Goal: Information Seeking & Learning: Find specific fact

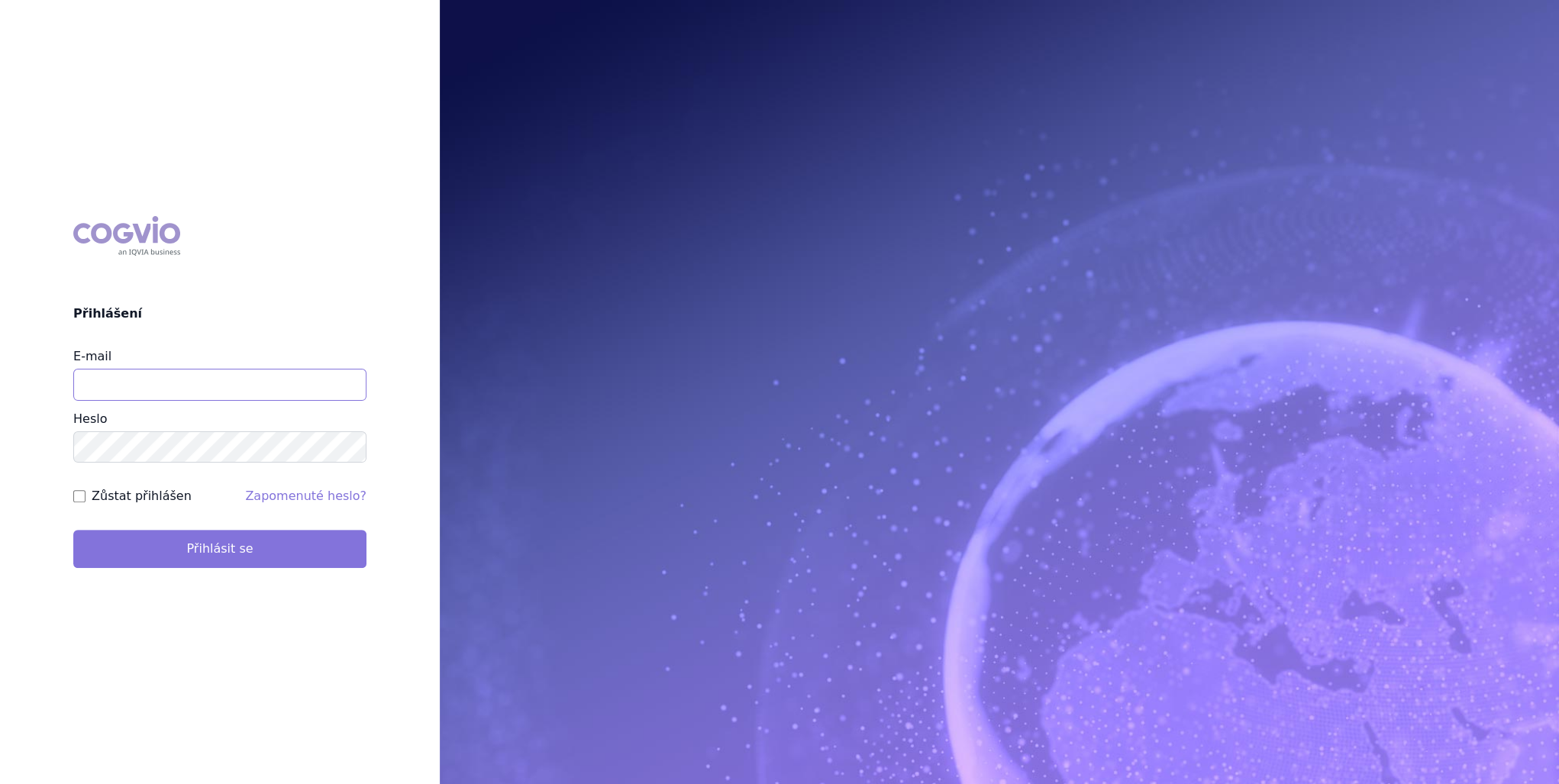
type input "[PERSON_NAME][EMAIL_ADDRESS][DOMAIN_NAME]"
click at [214, 545] on button "Přihlásit se" at bounding box center [220, 549] width 293 height 38
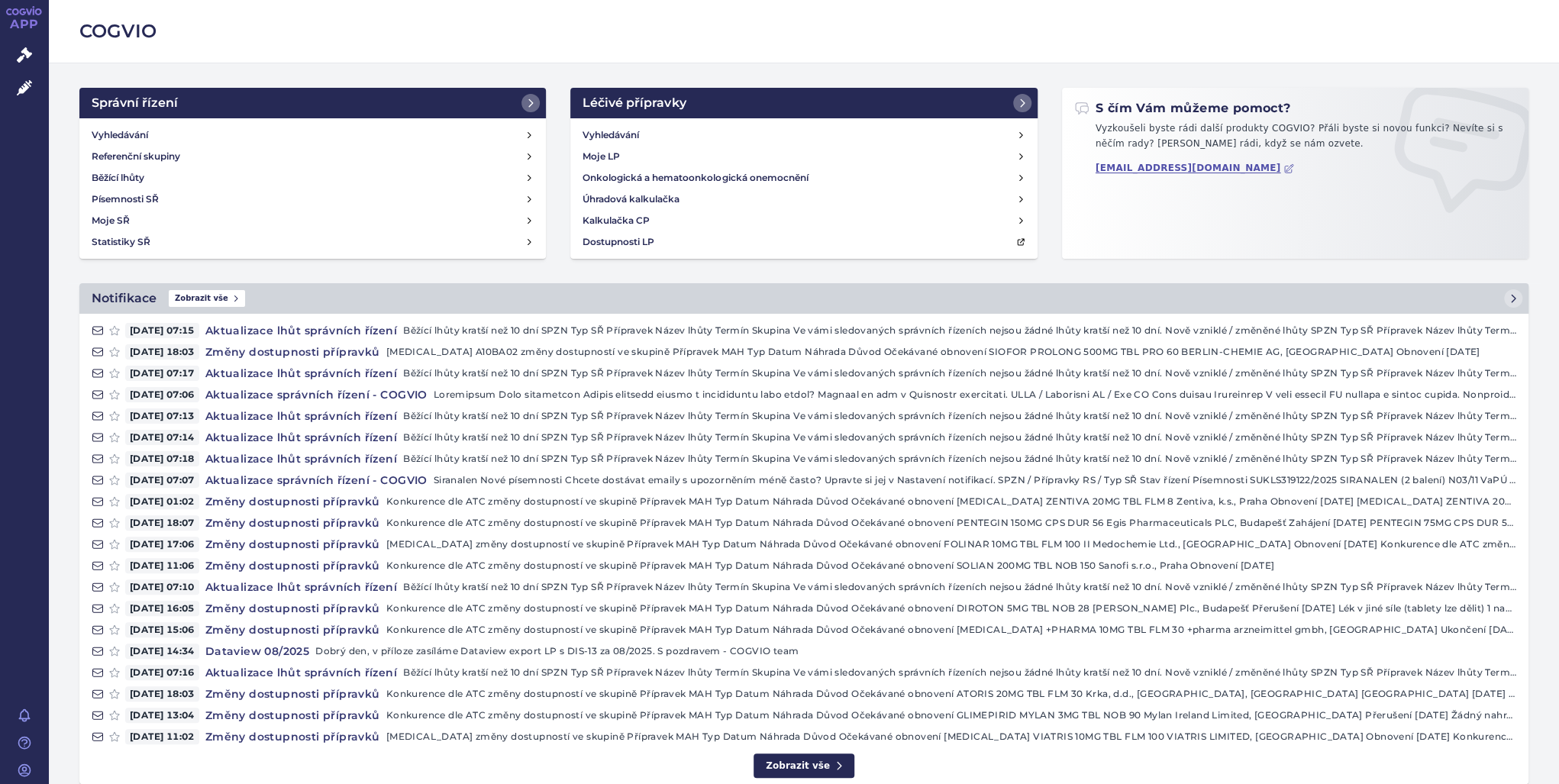
click at [637, 121] on div "Vyhledávání Moje LP Onkologická a hematoonkologická onemocnění Úhradová kalkula…" at bounding box center [804, 189] width 467 height 141
click at [630, 135] on h4 "Vyhledávání" at bounding box center [611, 135] width 57 height 15
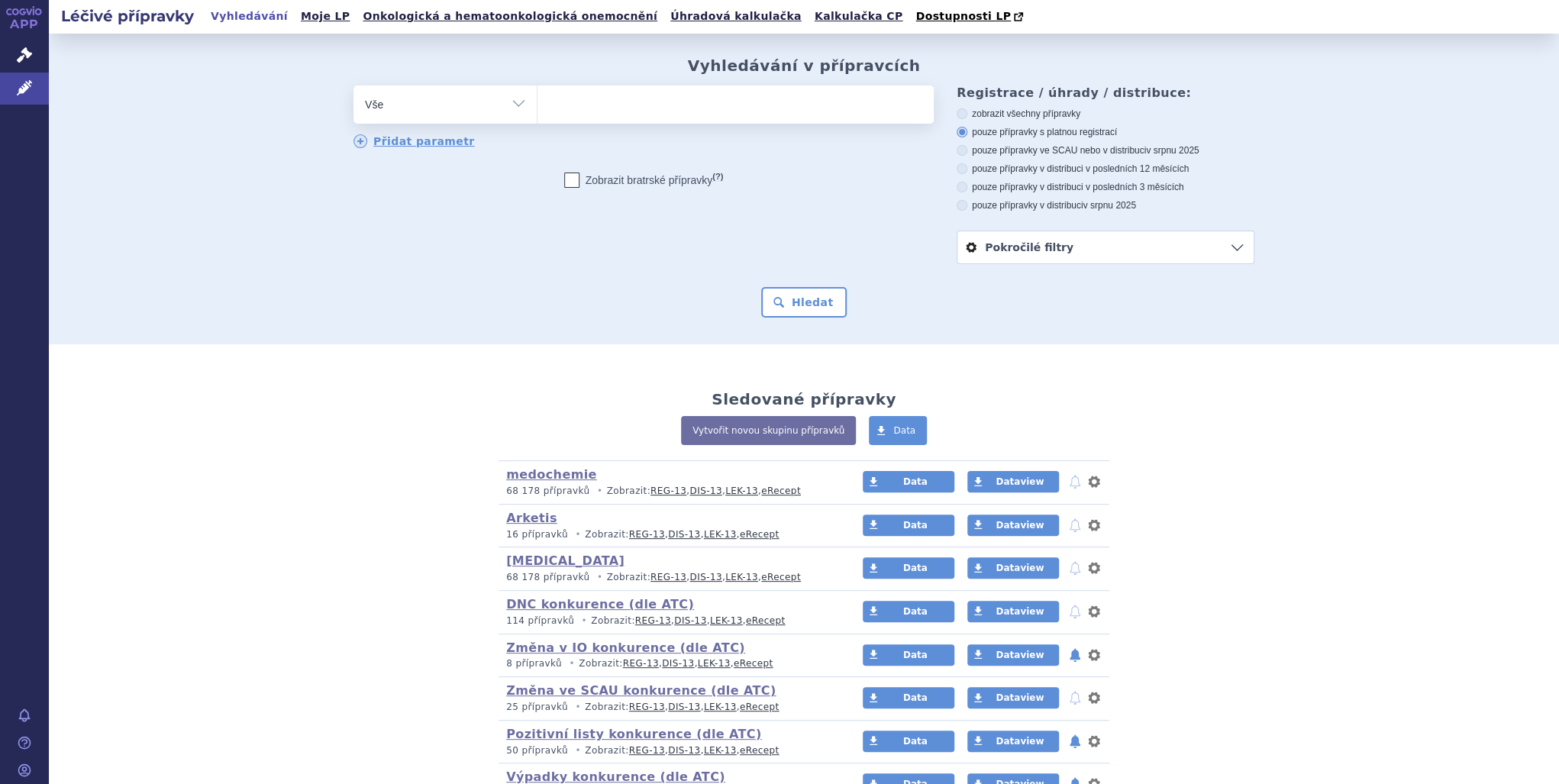
click at [516, 111] on select "Vše Přípravek/SUKL kód MAH VPOIS ATC/Aktivní látka Léková forma Síla" at bounding box center [445, 102] width 183 height 35
select select "filter-atc-group"
click at [353, 86] on select "Vše Přípravek/SUKL kód MAH VPOIS ATC/Aktivní látka Léková forma Síla" at bounding box center [445, 102] width 183 height 35
click at [621, 89] on ul at bounding box center [736, 102] width 396 height 32
click at [538, 89] on select at bounding box center [537, 103] width 1 height 38
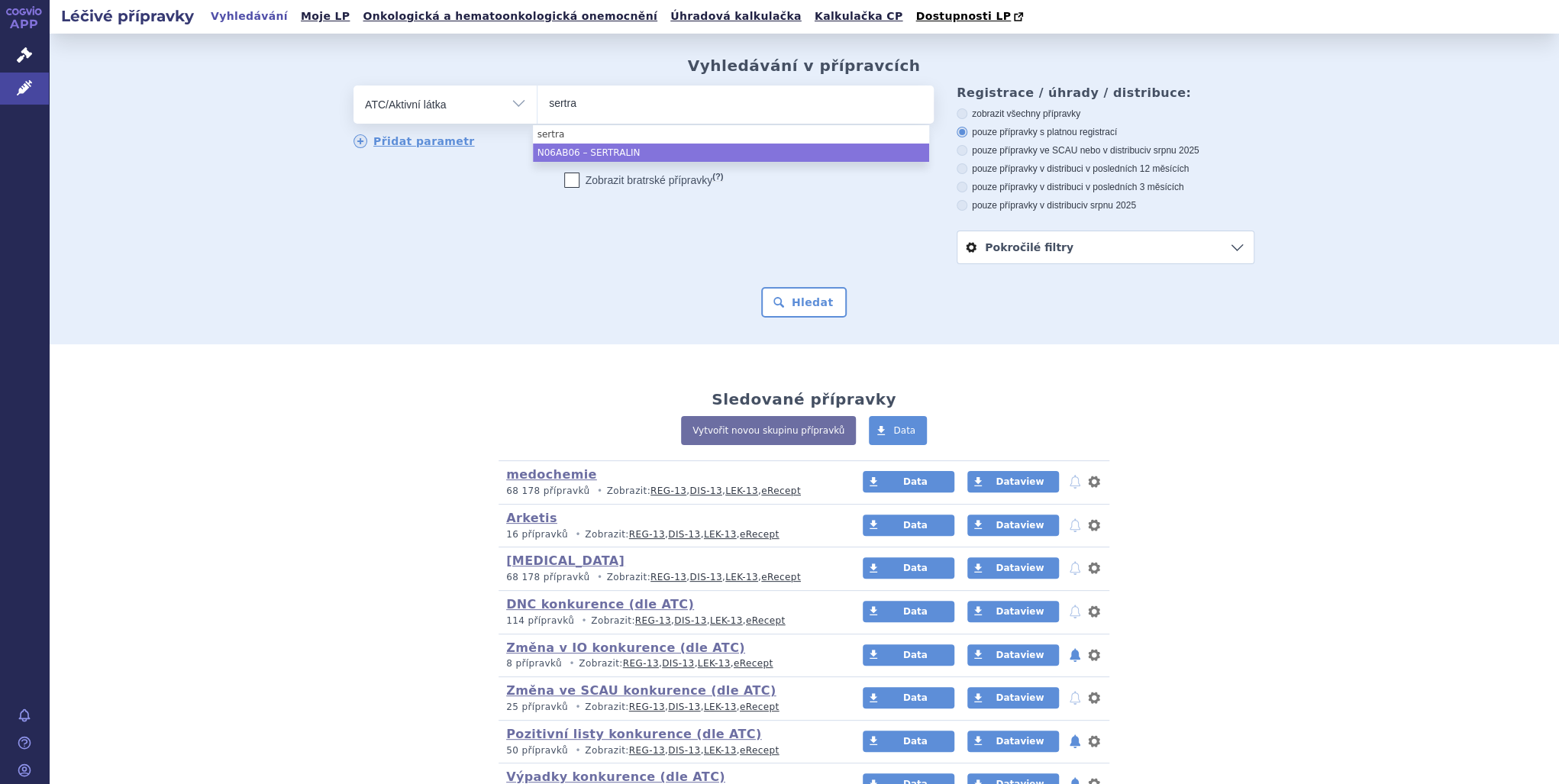
type input "sertra"
select select "N06AB06"
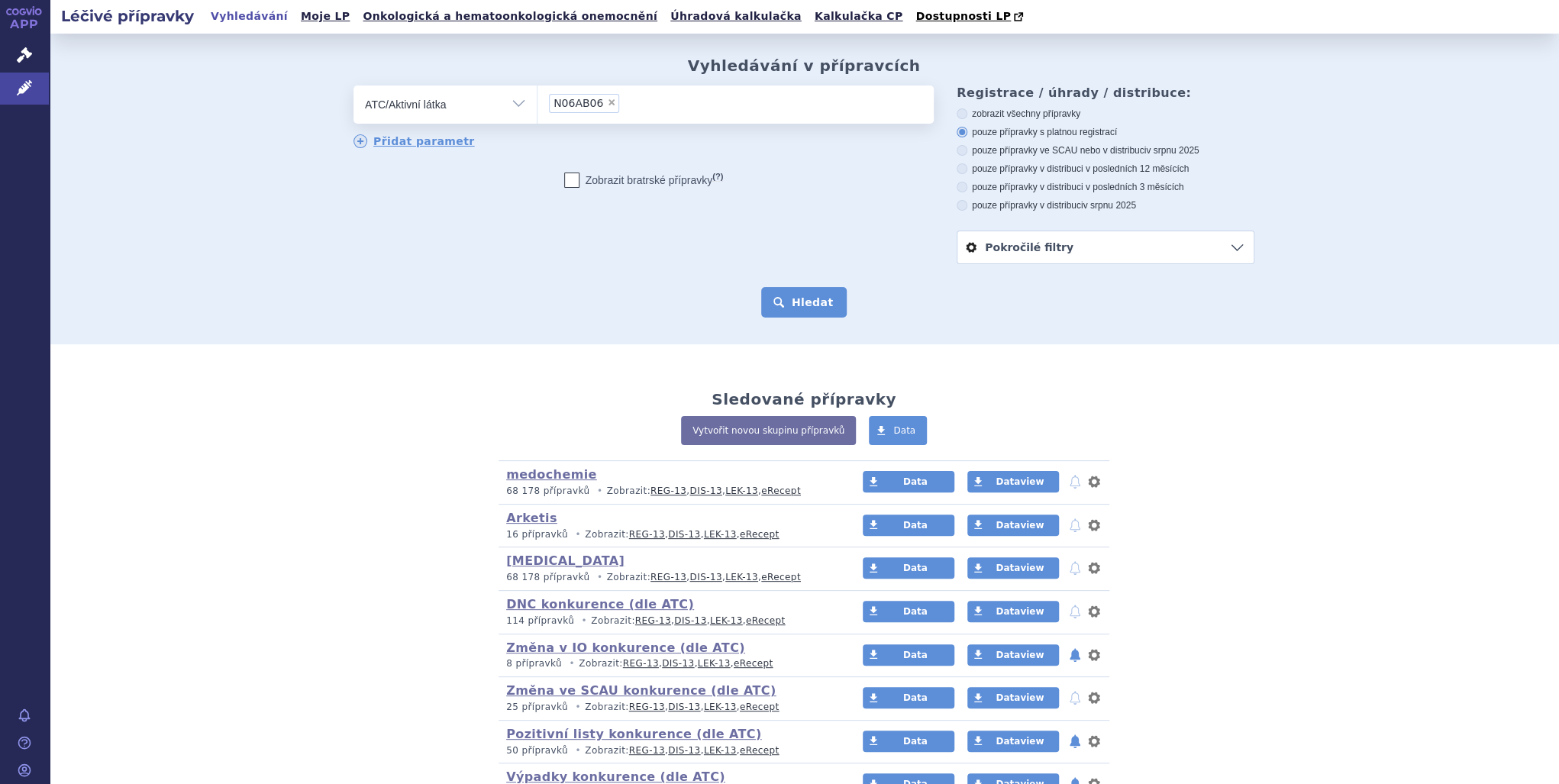
click at [820, 302] on button "Hledat" at bounding box center [804, 302] width 86 height 30
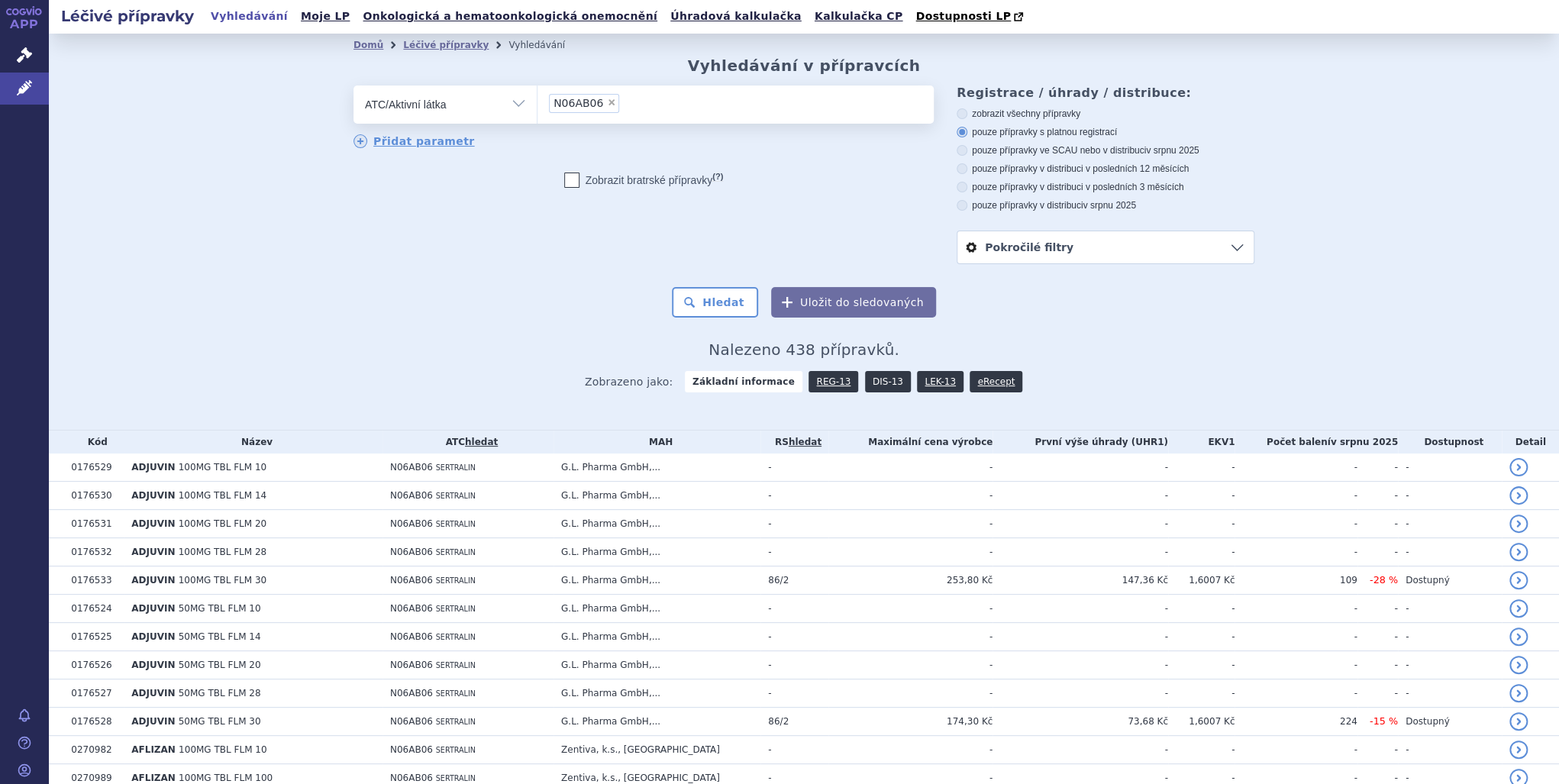
click at [865, 377] on link "DIS-13" at bounding box center [888, 381] width 46 height 21
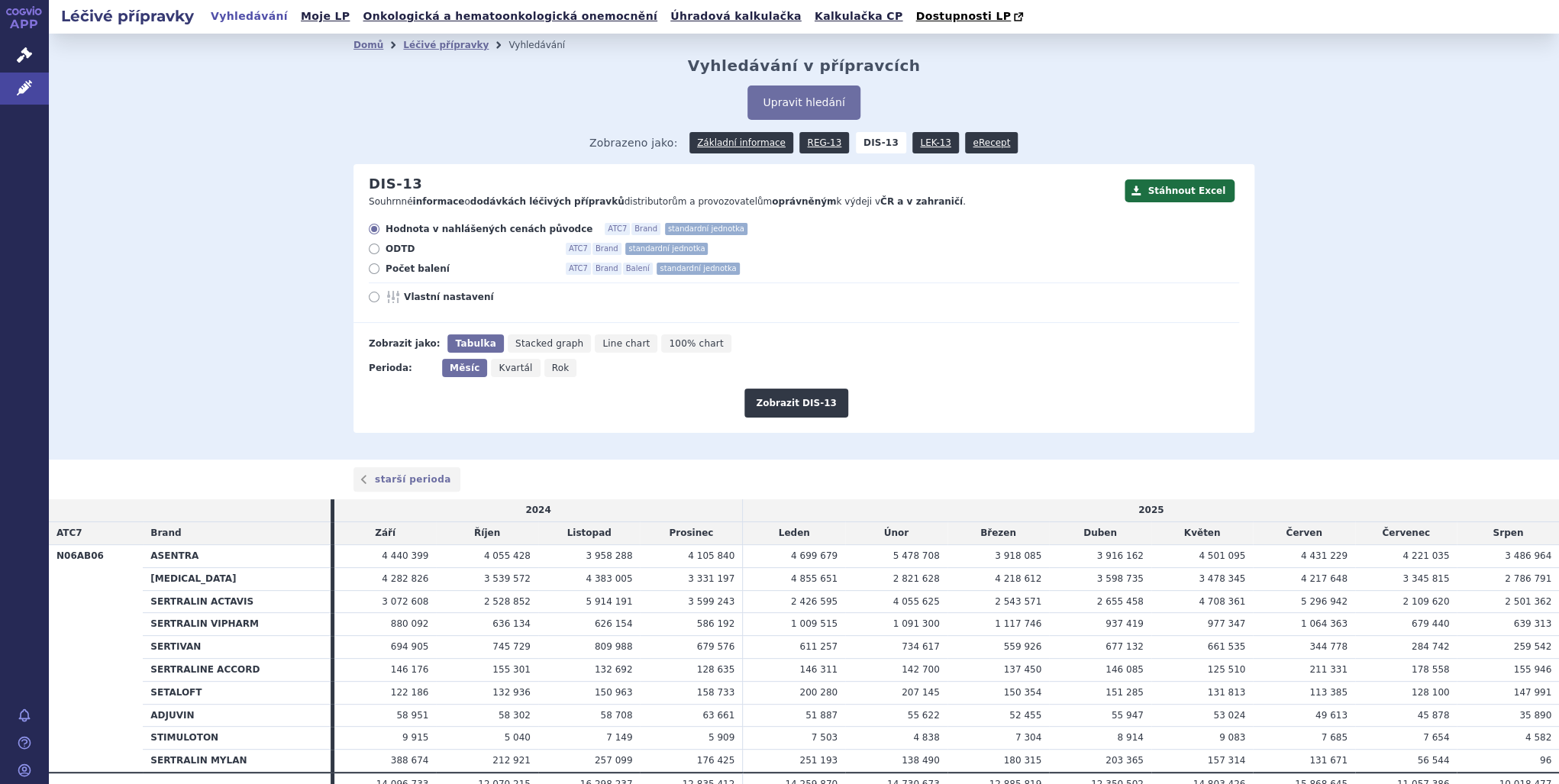
click at [385, 275] on span "Počet balení" at bounding box center [469, 268] width 168 height 12
click at [380, 275] on input "Počet balení ATC7 Brand Balení standardní jednotka" at bounding box center [375, 271] width 10 height 10
radio input "true"
click at [772, 409] on button "Zobrazit DIS-13" at bounding box center [796, 403] width 103 height 29
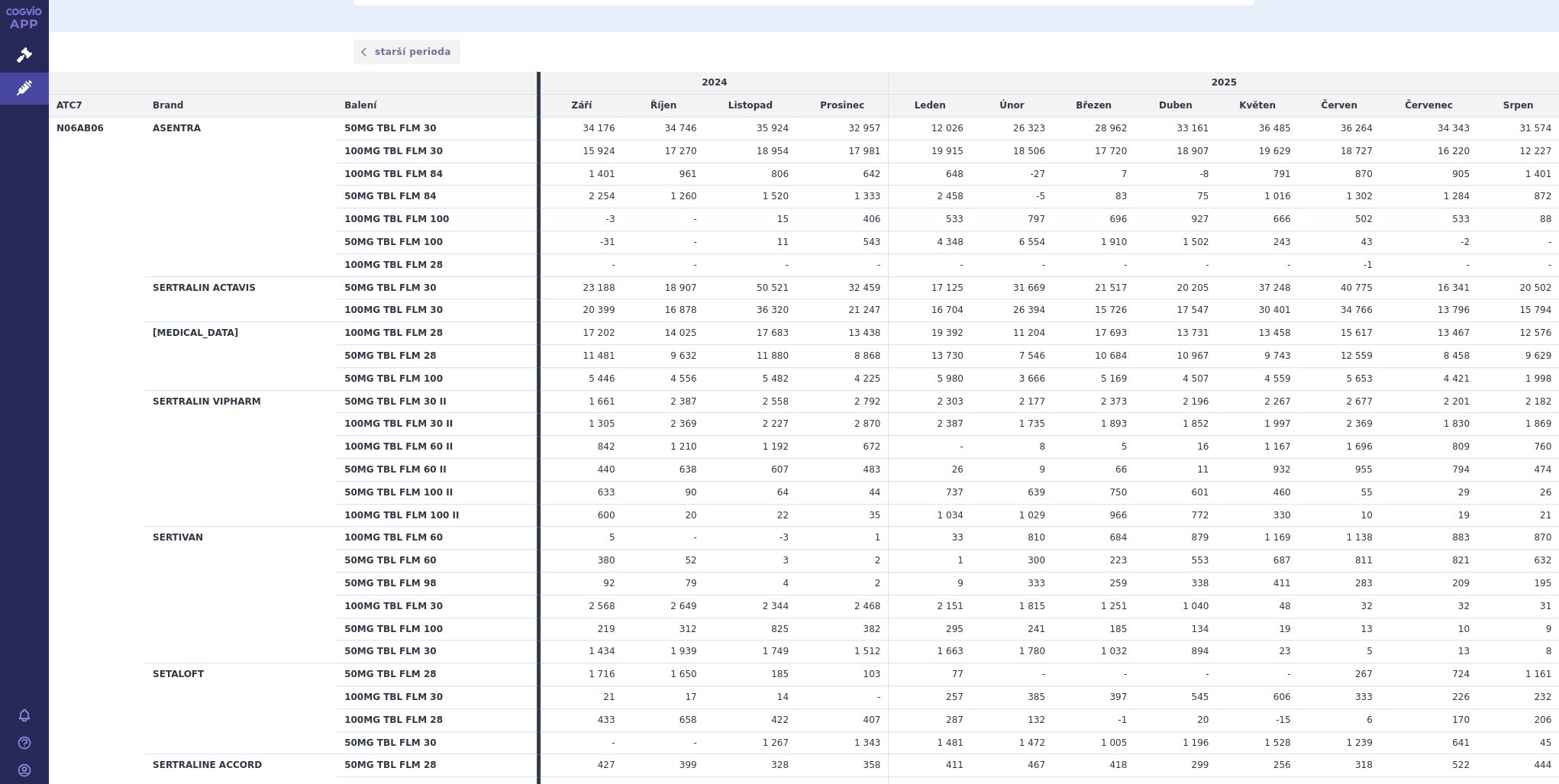
scroll to position [726, 0]
